Goal: Task Accomplishment & Management: Complete application form

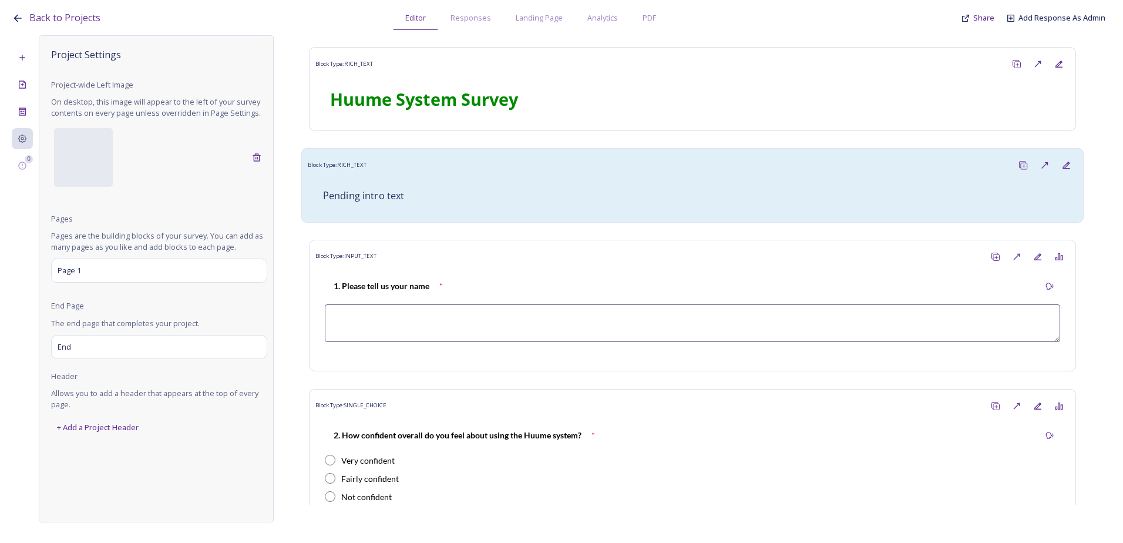
click at [398, 177] on div "Pending intro text" at bounding box center [692, 196] width 769 height 40
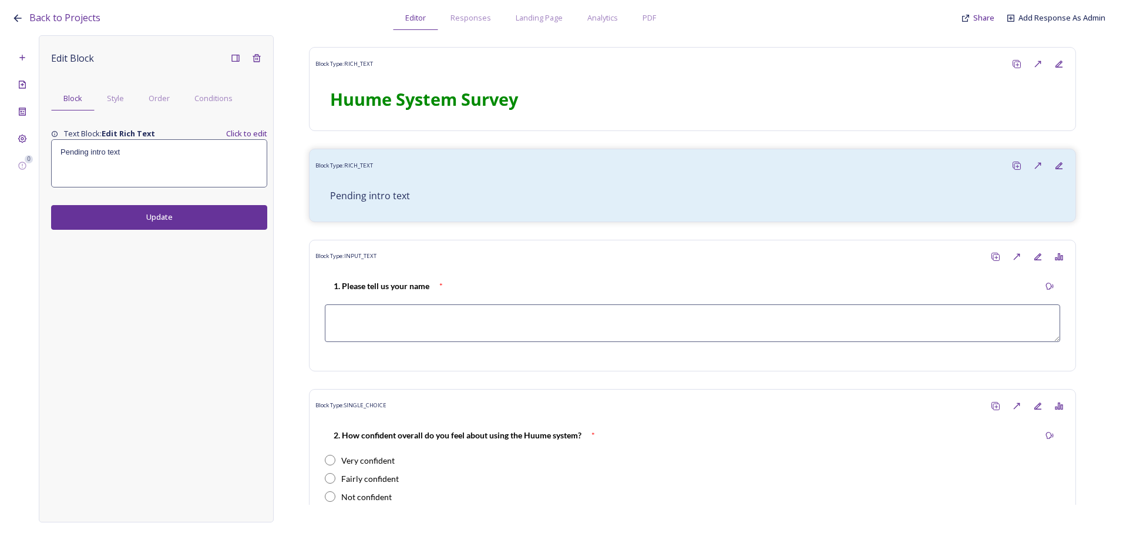
click at [109, 164] on div "Pending intro text" at bounding box center [159, 163] width 215 height 47
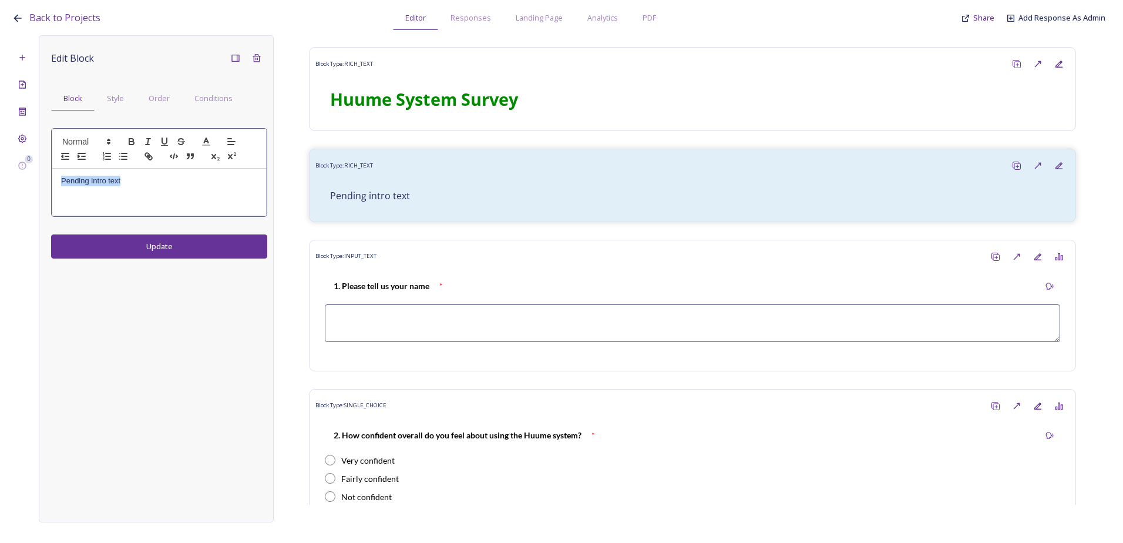
drag, startPoint x: 142, startPoint y: 193, endPoint x: 58, endPoint y: 176, distance: 85.7
click at [42, 176] on div "Edit Block Block Style Order Conditions Pending intro text Update" at bounding box center [156, 278] width 235 height 487
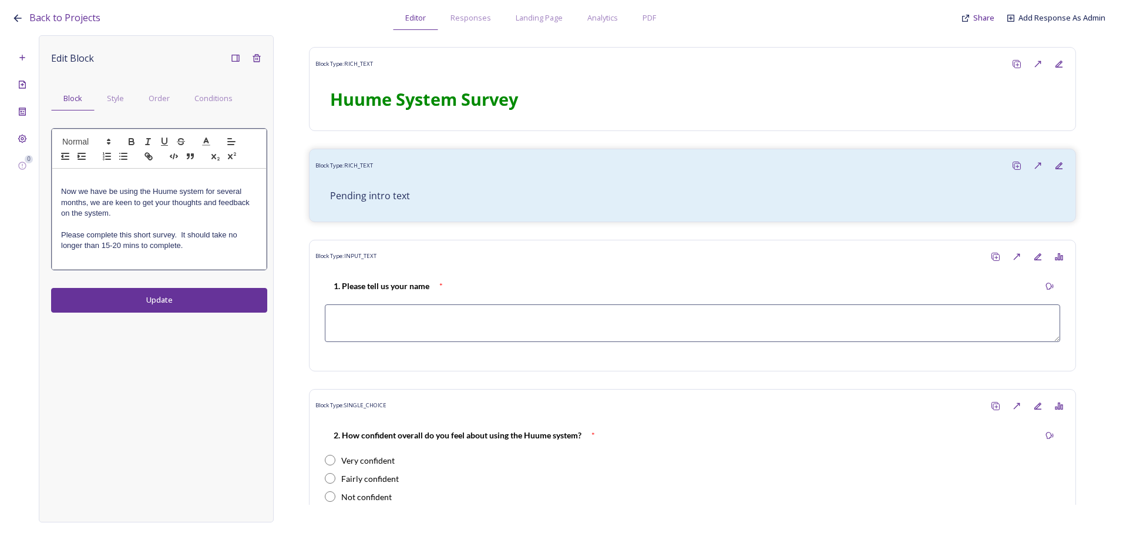
click at [62, 193] on p "Now we have be using the Huume system for several months, we are keen to get yo…" at bounding box center [159, 202] width 196 height 32
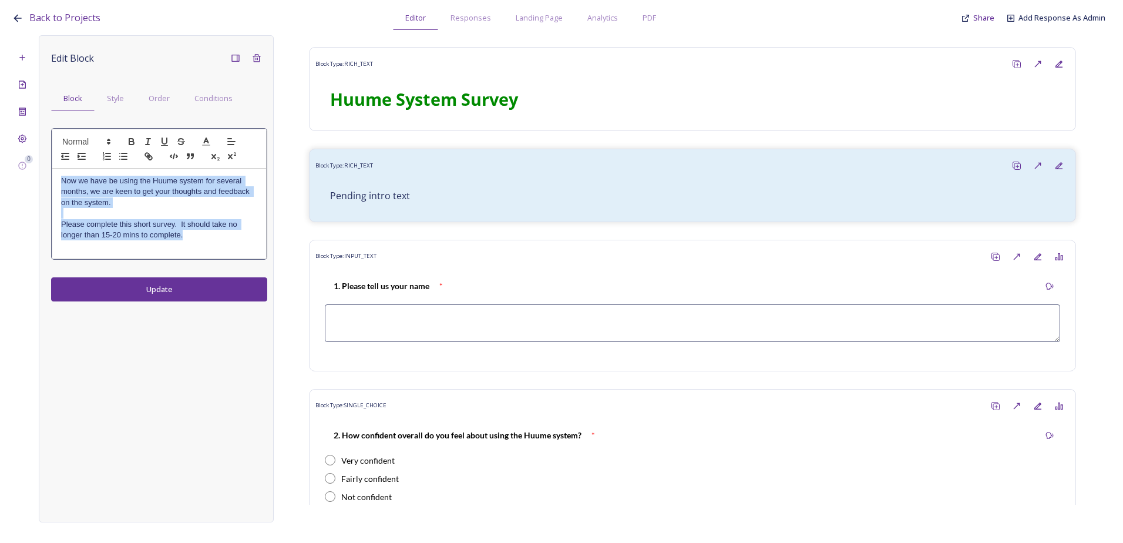
drag, startPoint x: 187, startPoint y: 234, endPoint x: 55, endPoint y: 183, distance: 141.9
click at [55, 183] on div "Now we have be using the Huume system for several months, we are keen to get yo…" at bounding box center [159, 214] width 214 height 90
click at [132, 139] on icon "button" at bounding box center [131, 140] width 4 height 3
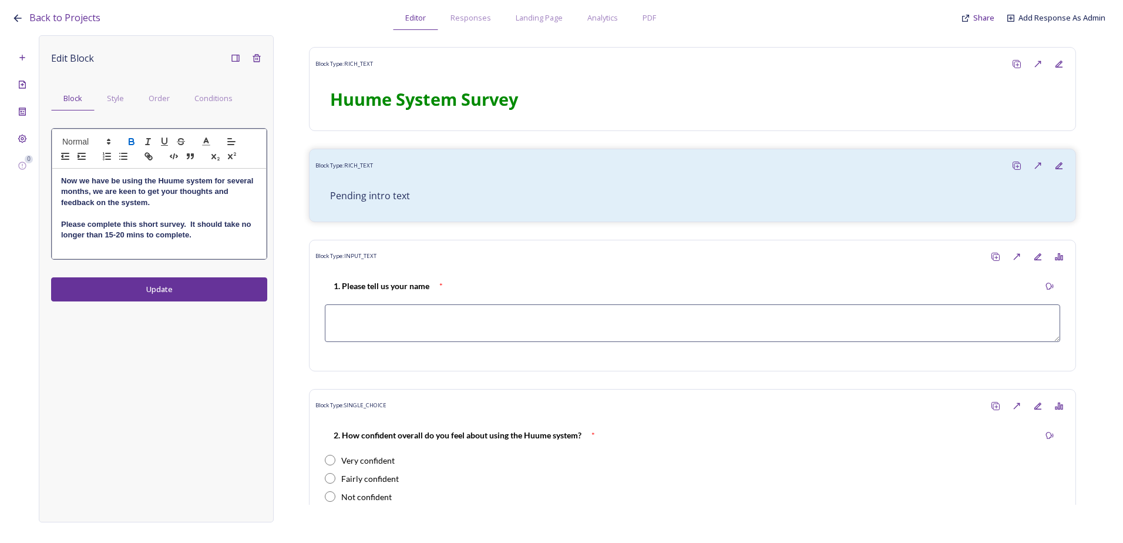
click at [161, 292] on div "Edit Block Block Style Order Conditions Now we have be using the Huume system f…" at bounding box center [156, 278] width 235 height 487
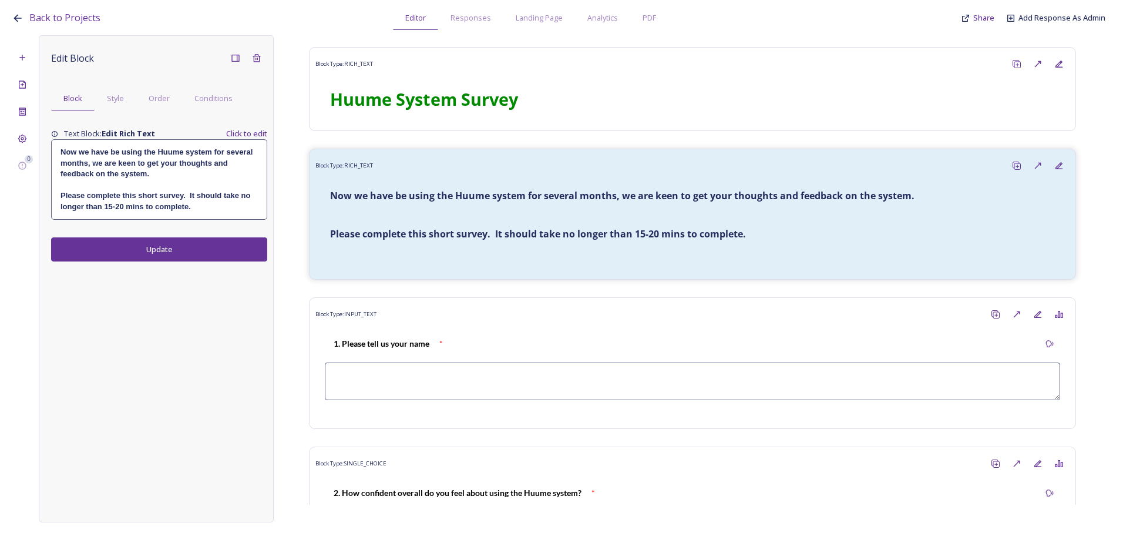
click at [187, 246] on button "Update" at bounding box center [159, 249] width 216 height 24
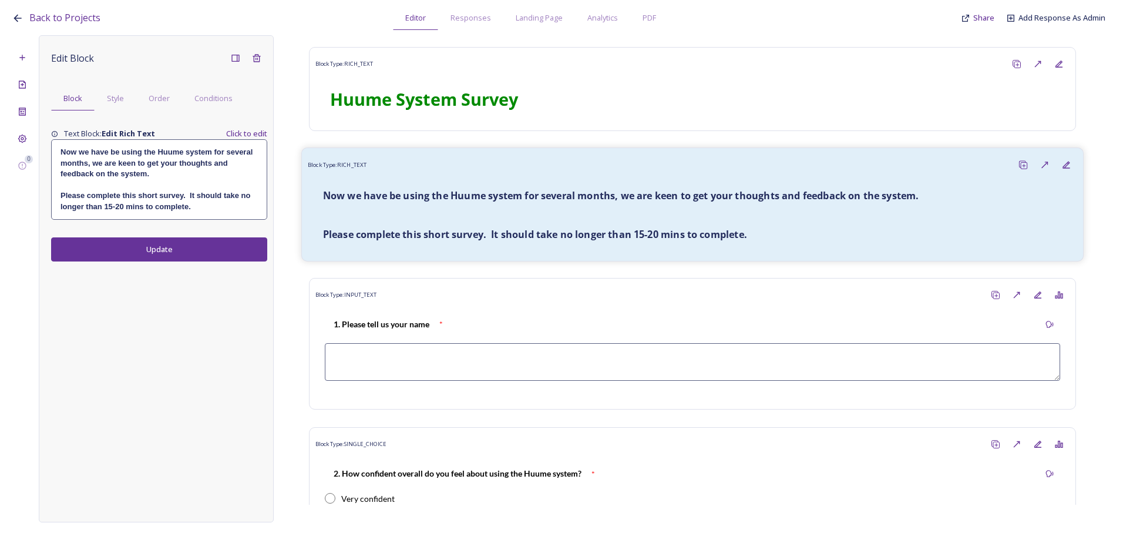
click at [529, 209] on p at bounding box center [692, 216] width 739 height 14
click at [103, 176] on strong "Now we have be using the Huume system for several months, we are keen to get yo…" at bounding box center [157, 162] width 194 height 31
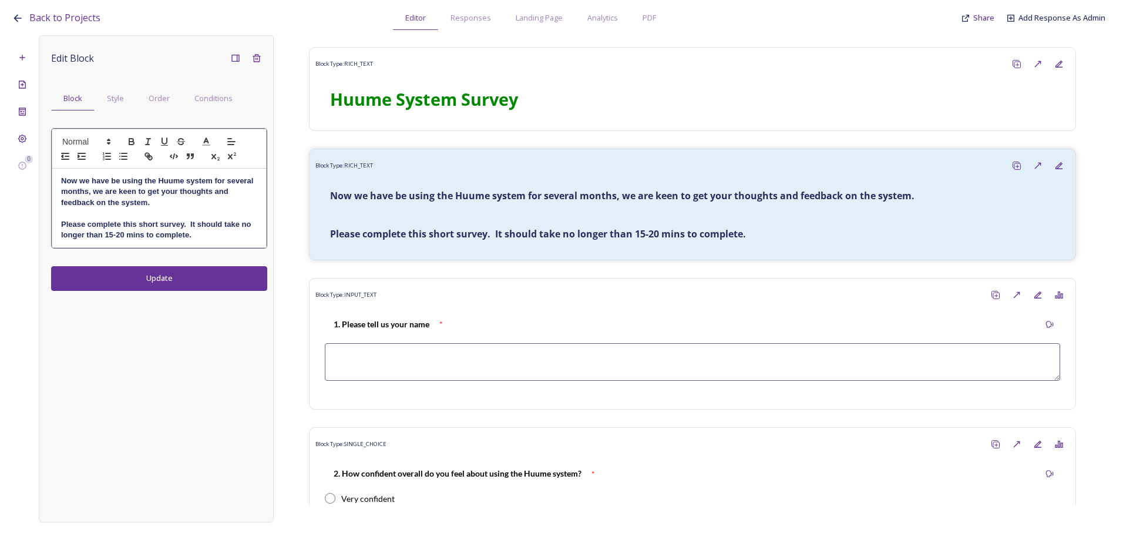
click at [119, 184] on strong "Now we have be using the Huume system for several months, we are keen to get yo…" at bounding box center [158, 191] width 194 height 31
drag, startPoint x: 177, startPoint y: 233, endPoint x: 172, endPoint y: 237, distance: 6.8
click at [177, 233] on strong "Please complete this short survey. It should take no longer than 15-20 mins to …" at bounding box center [157, 229] width 192 height 19
click at [142, 237] on strong "Please complete this short survey. It should take no longer than 15-20 mins to …" at bounding box center [157, 229] width 192 height 19
click at [156, 279] on div "Edit Block Block Style Order Conditions Now we have been using the Huume system…" at bounding box center [156, 278] width 235 height 487
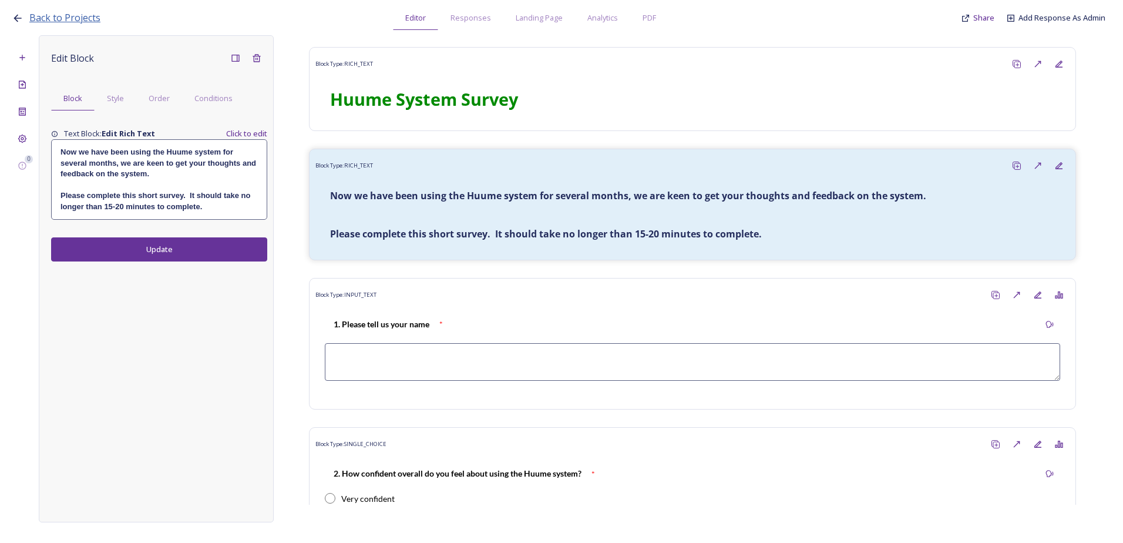
click at [32, 14] on span "Back to Projects" at bounding box center [64, 17] width 71 height 13
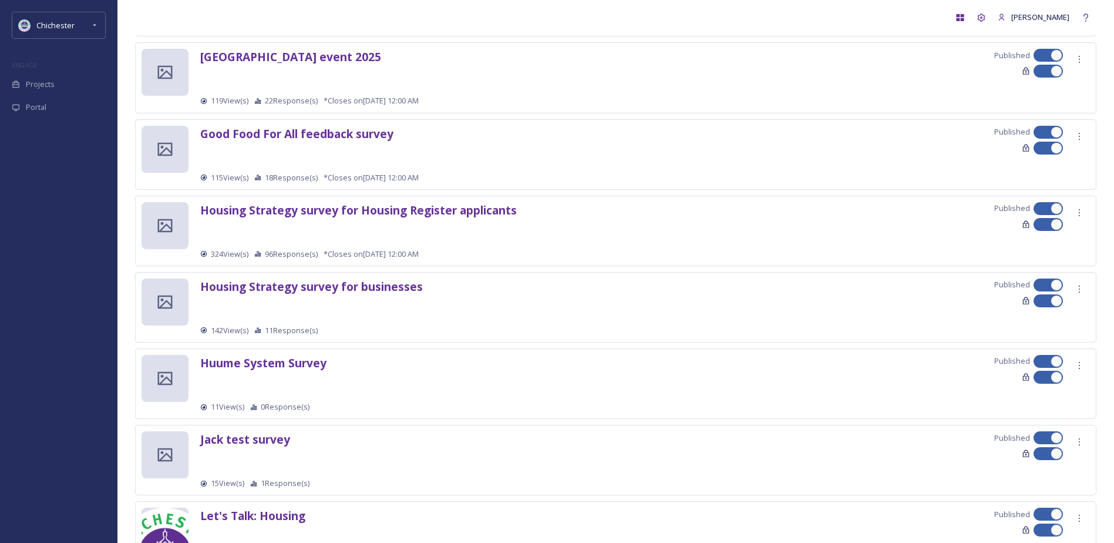
scroll to position [529, 0]
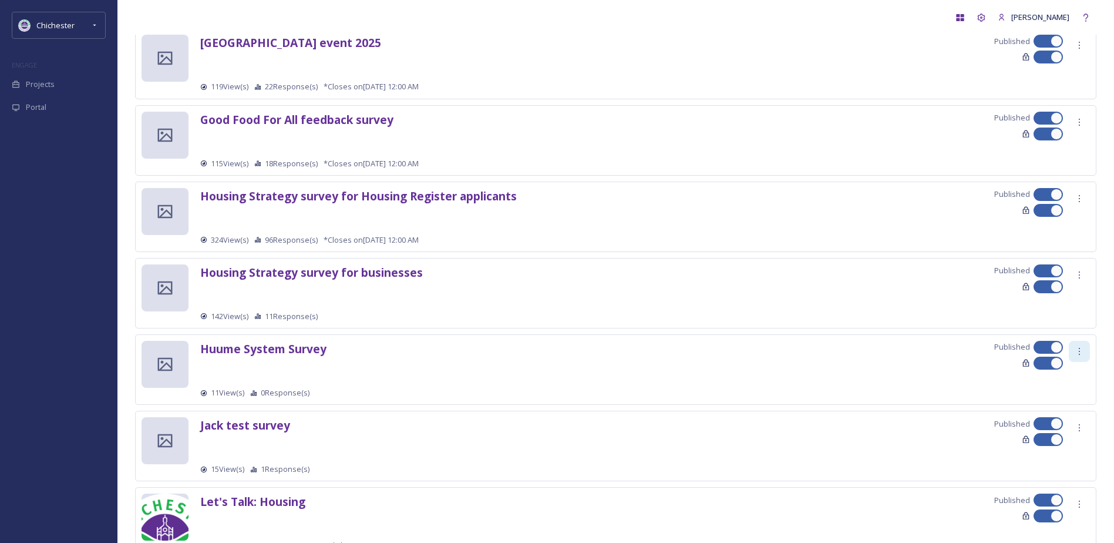
click at [1082, 343] on div at bounding box center [1079, 351] width 21 height 21
click at [227, 348] on strong "Huume System Survey" at bounding box center [263, 349] width 126 height 16
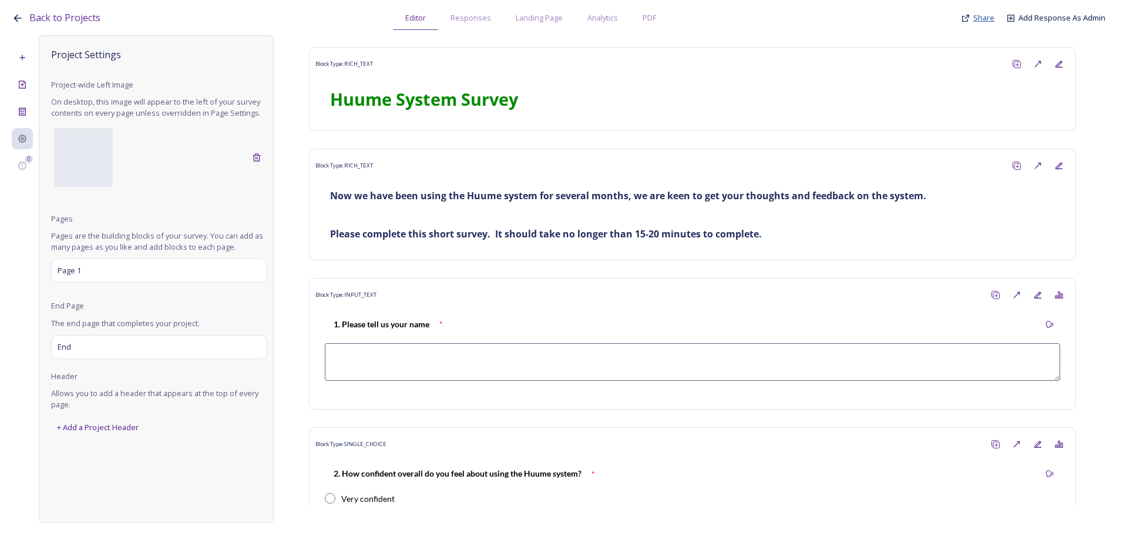
click at [983, 18] on span "Share" at bounding box center [983, 17] width 21 height 11
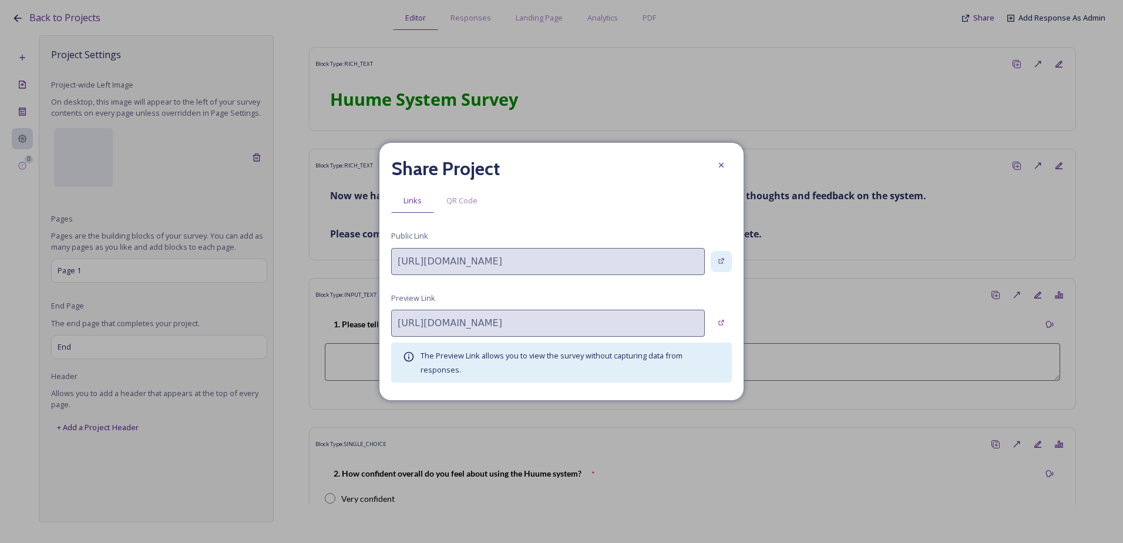
click at [722, 260] on icon at bounding box center [722, 261] width 8 height 8
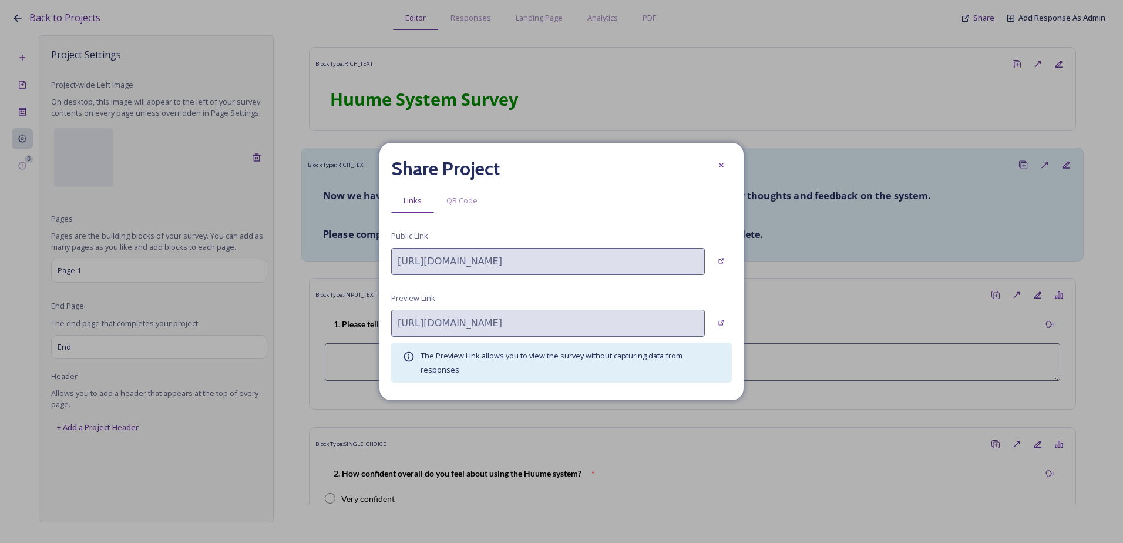
drag, startPoint x: 715, startPoint y: 166, endPoint x: 701, endPoint y: 193, distance: 30.7
click at [715, 166] on div at bounding box center [721, 164] width 21 height 21
